Goal: Information Seeking & Learning: Understand process/instructions

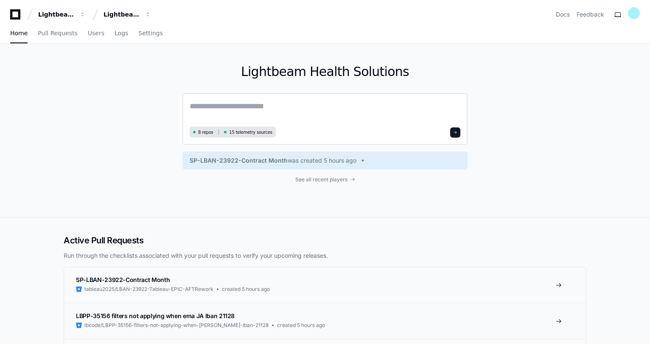
click at [250, 106] on textarea at bounding box center [325, 112] width 271 height 24
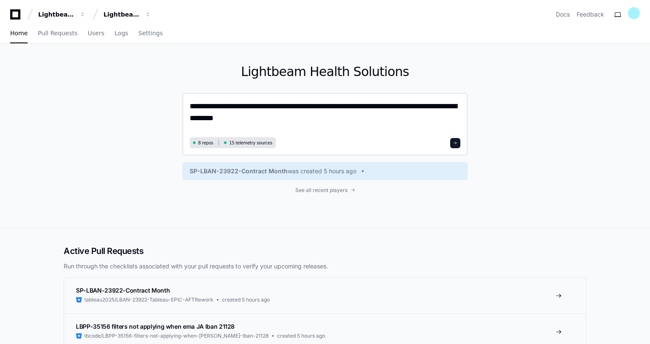
type textarea "**********"
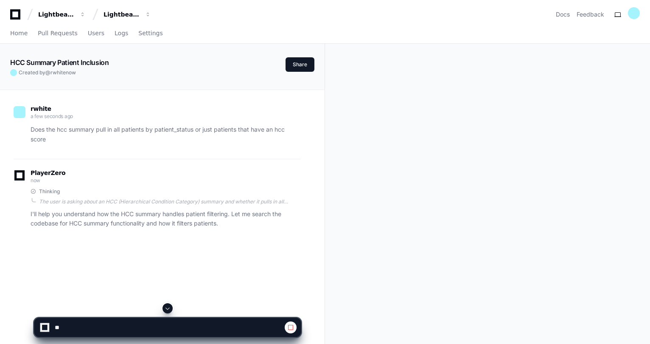
scroll to position [137, 0]
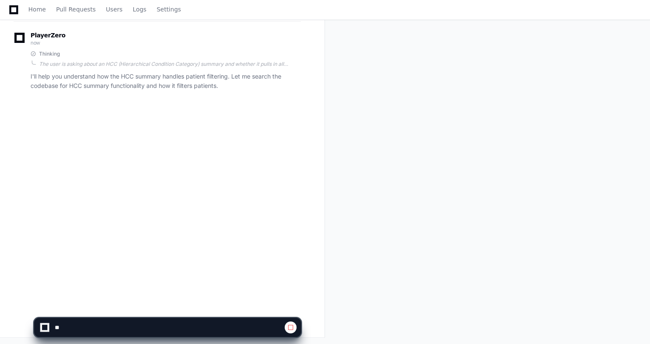
click at [41, 325] on div at bounding box center [44, 326] width 15 height 15
click at [289, 327] on span at bounding box center [290, 327] width 7 height 7
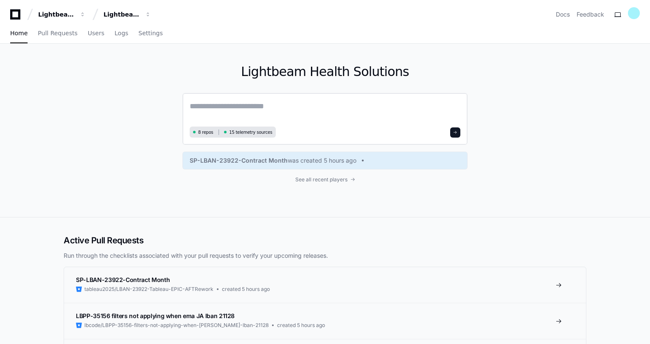
click at [240, 110] on textarea at bounding box center [325, 112] width 271 height 24
paste textarea "**********"
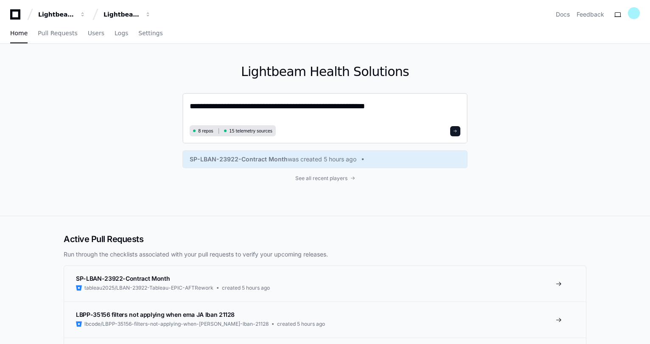
type textarea "**********"
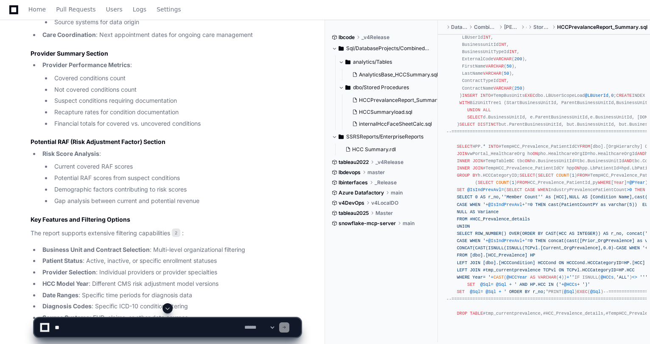
scroll to position [790, 0]
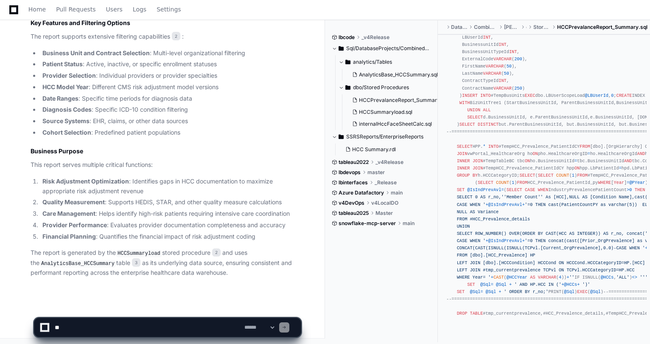
click at [133, 331] on textarea at bounding box center [148, 327] width 190 height 19
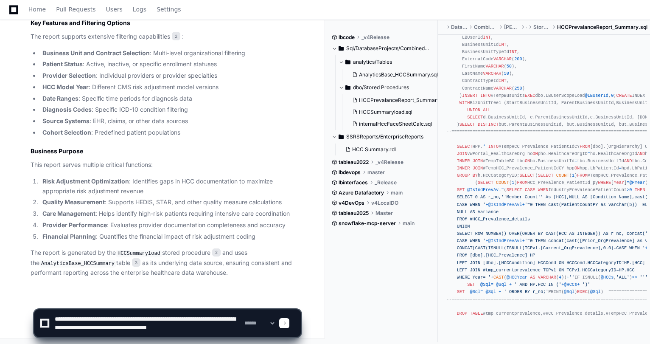
type textarea "**********"
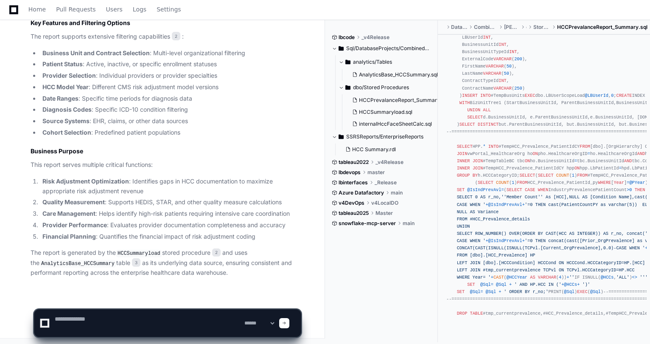
scroll to position [0, 0]
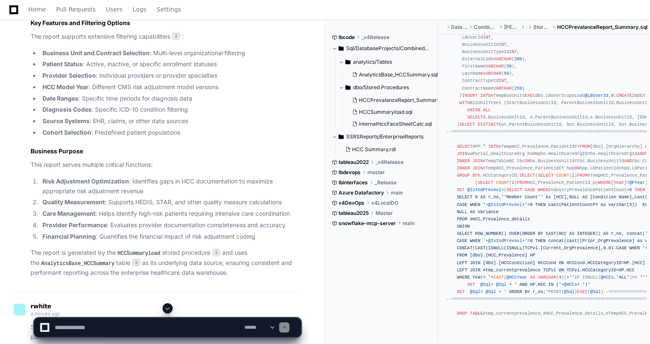
click at [132, 330] on textarea at bounding box center [148, 327] width 190 height 19
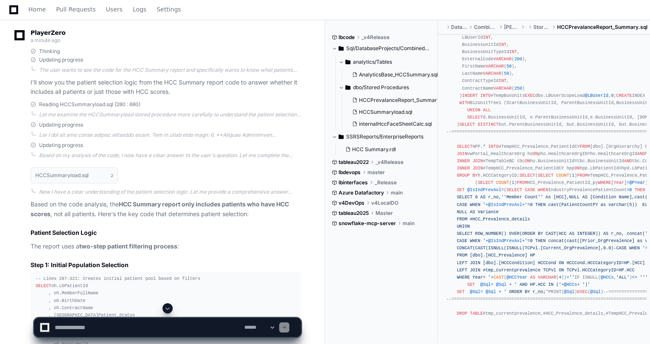
scroll to position [1172, 0]
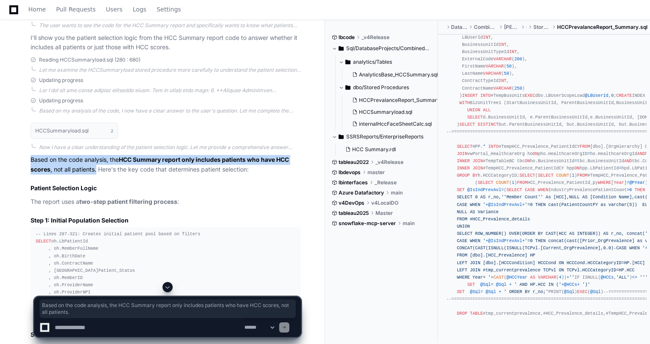
drag, startPoint x: 31, startPoint y: 156, endPoint x: 95, endPoint y: 168, distance: 65.3
click at [95, 168] on p "Based on the code analysis, the HCC Summary report only includes patients who h…" at bounding box center [166, 165] width 270 height 20
copy p "Based on the code analysis, the HCC Summary report only includes patients who h…"
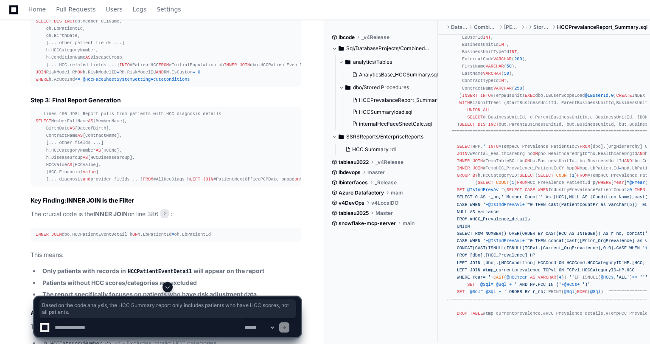
scroll to position [1511, 0]
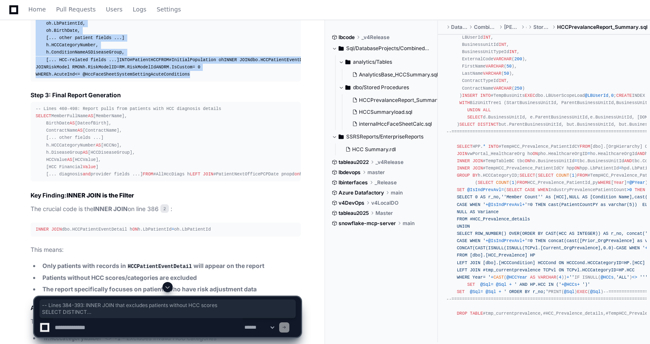
drag, startPoint x: 187, startPoint y: 206, endPoint x: 21, endPoint y: 96, distance: 199.9
click at [21, 96] on div "HCCSummaryload.sql 2 Now I have a clear understanding of the patient selection …" at bounding box center [157, 108] width 287 height 661
copy div "-- Lines 384-393: INNER JOIN that excludes patients without HCC scores SELECT D…"
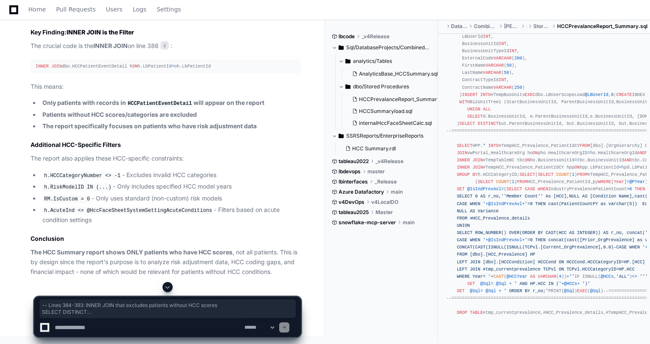
scroll to position [1766, 0]
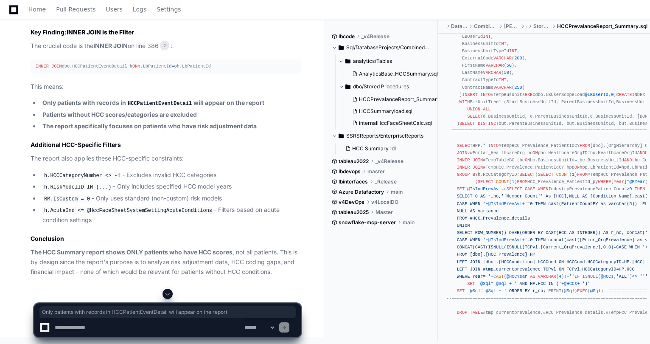
drag, startPoint x: 263, startPoint y: 162, endPoint x: 39, endPoint y: 161, distance: 223.1
click at [40, 108] on li "Only patients with records in HCCPatientEventDetail will appear on the report" at bounding box center [170, 103] width 261 height 10
copy strong "Only patients with records in HCCPatientEventDetail will appear on the report"
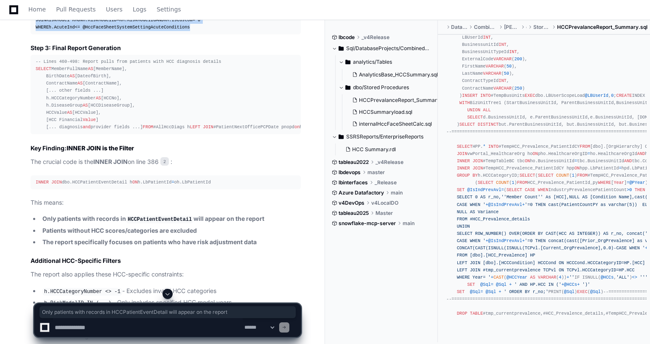
scroll to position [1739, 0]
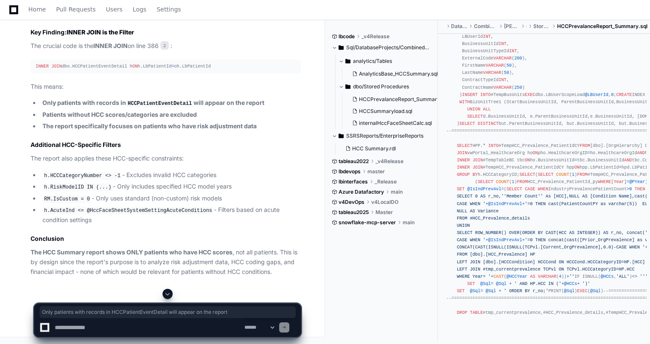
click at [134, 327] on textarea at bounding box center [148, 327] width 190 height 19
type textarea "**********"
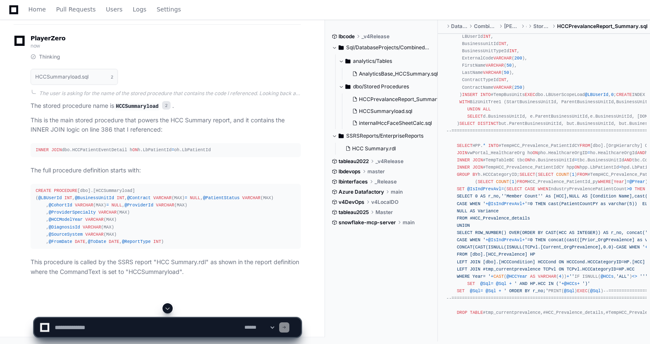
scroll to position [2136, 0]
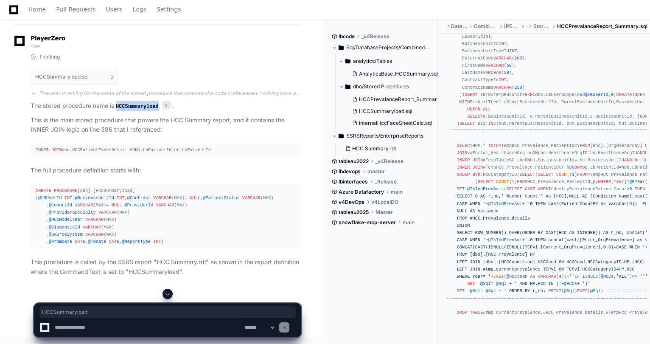
drag, startPoint x: 156, startPoint y: 133, endPoint x: 117, endPoint y: 135, distance: 39.1
click at [117, 110] on code "HCCSummaryload" at bounding box center [137, 107] width 46 height 8
copy code "HCCSummaryload"
